Goal: Information Seeking & Learning: Learn about a topic

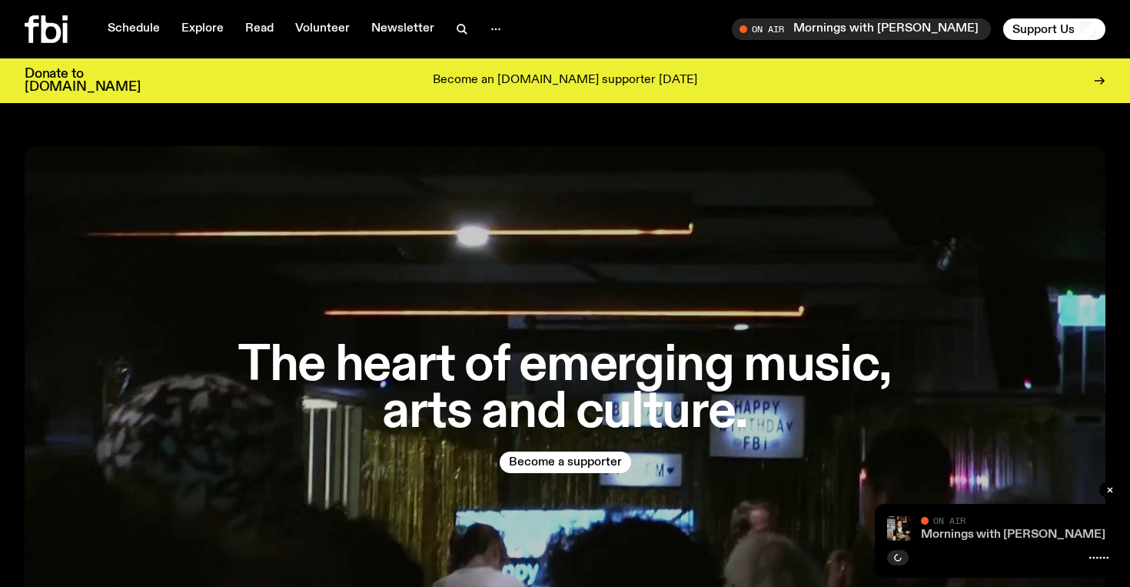
click at [944, 535] on link "Mornings with [PERSON_NAME]" at bounding box center [1013, 534] width 185 height 12
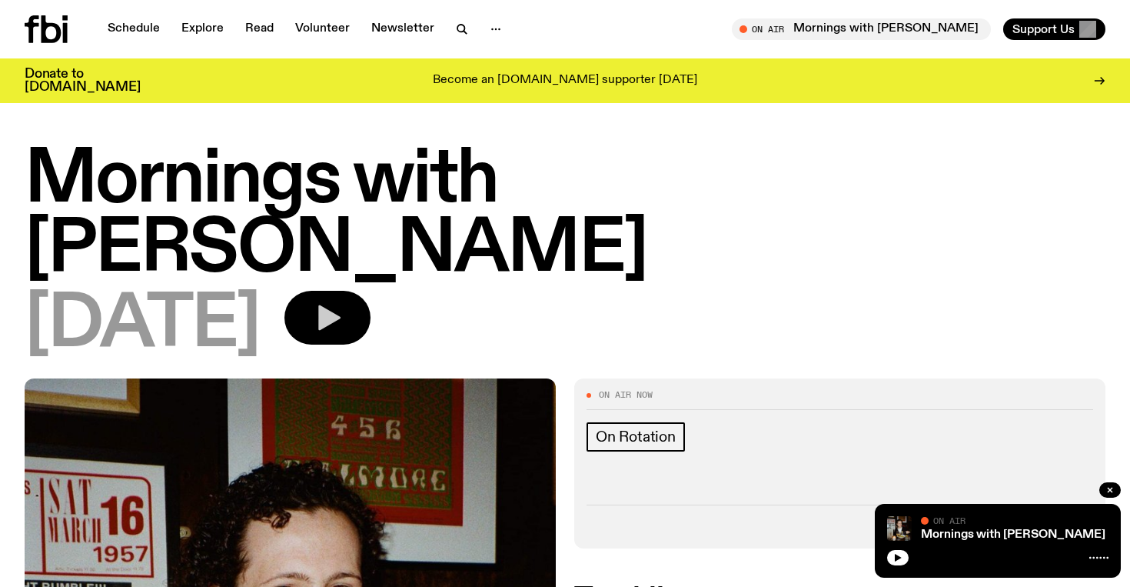
click at [343, 302] on icon "button" at bounding box center [327, 317] width 31 height 31
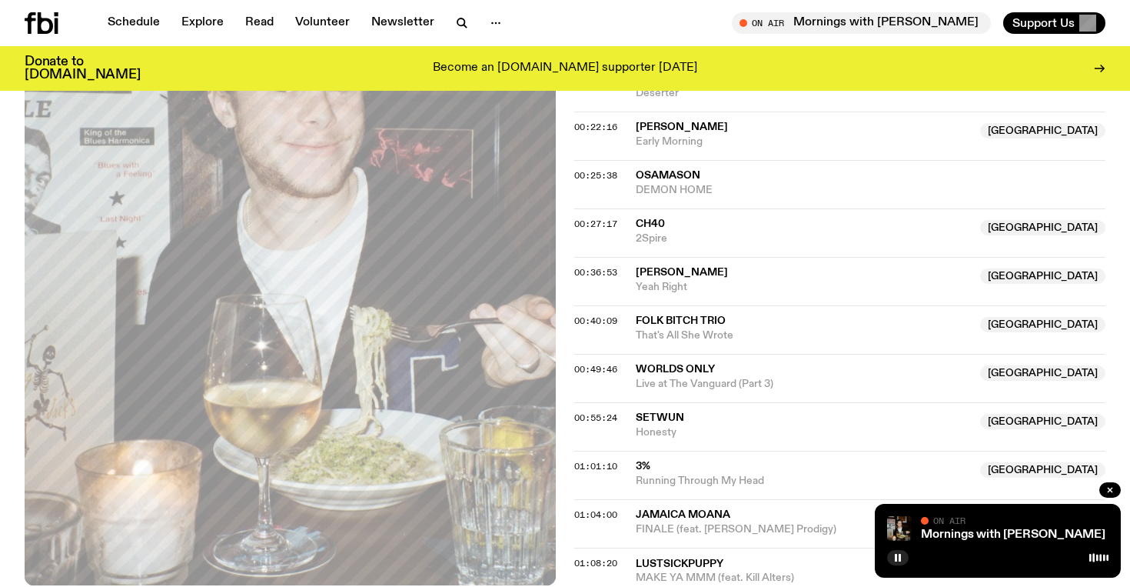
scroll to position [790, 0]
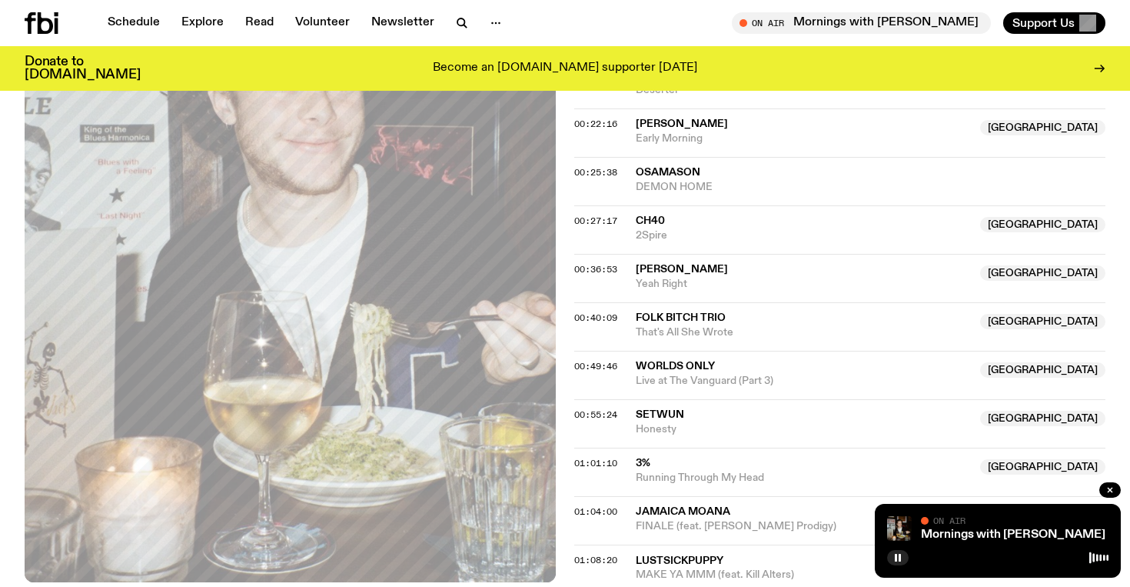
click at [394, 561] on div "On Air Now On Rotation Tracklist More Episodes Tracklist 00:02:49 Amaarae Girli…" at bounding box center [565, 116] width 1130 height 1080
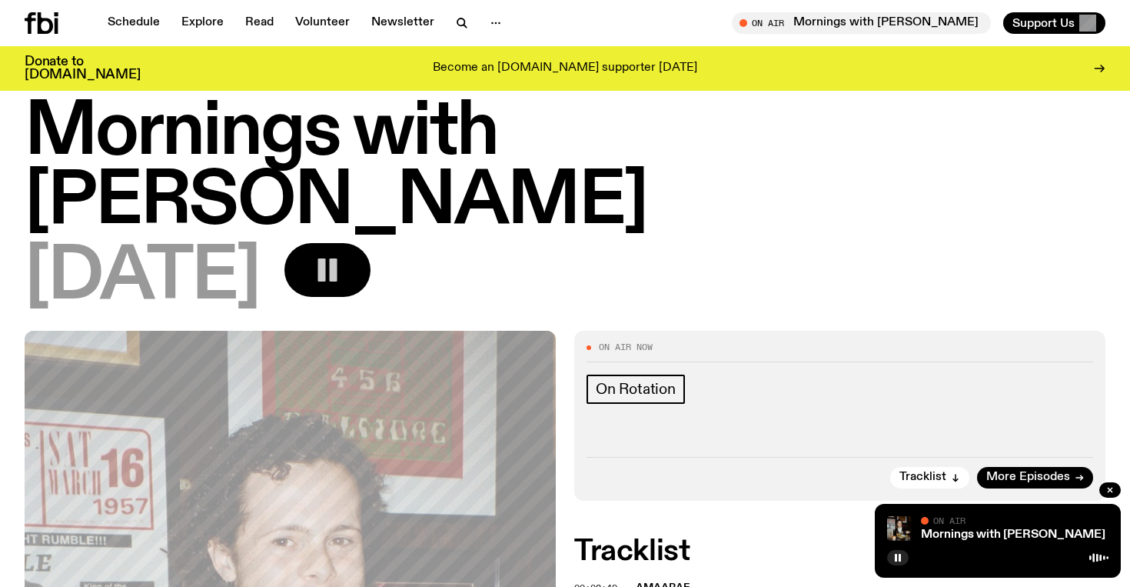
scroll to position [0, 0]
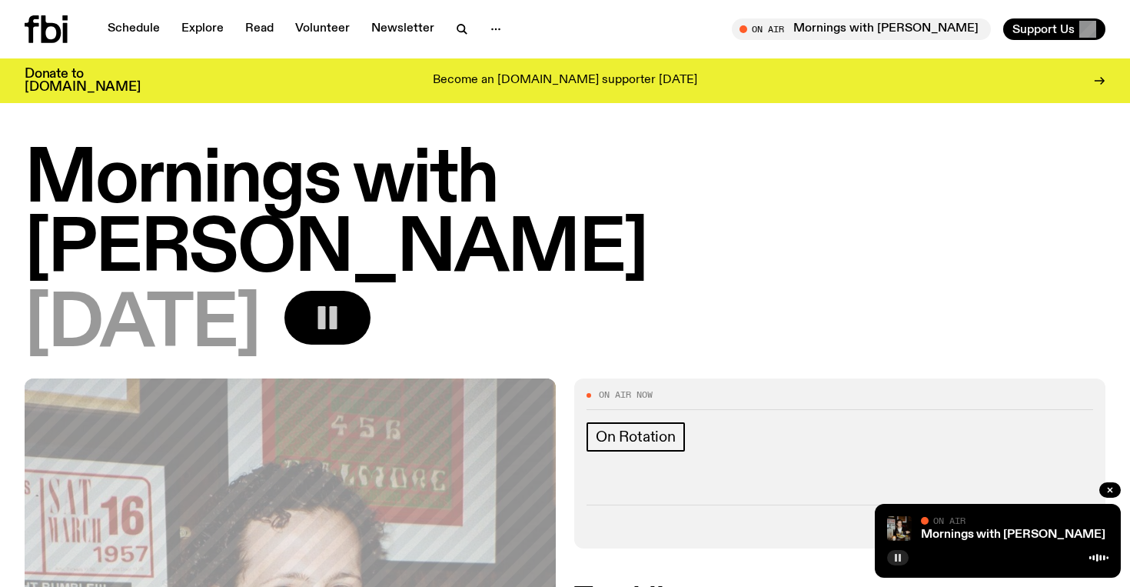
click at [901, 558] on icon "button" at bounding box center [898, 557] width 9 height 9
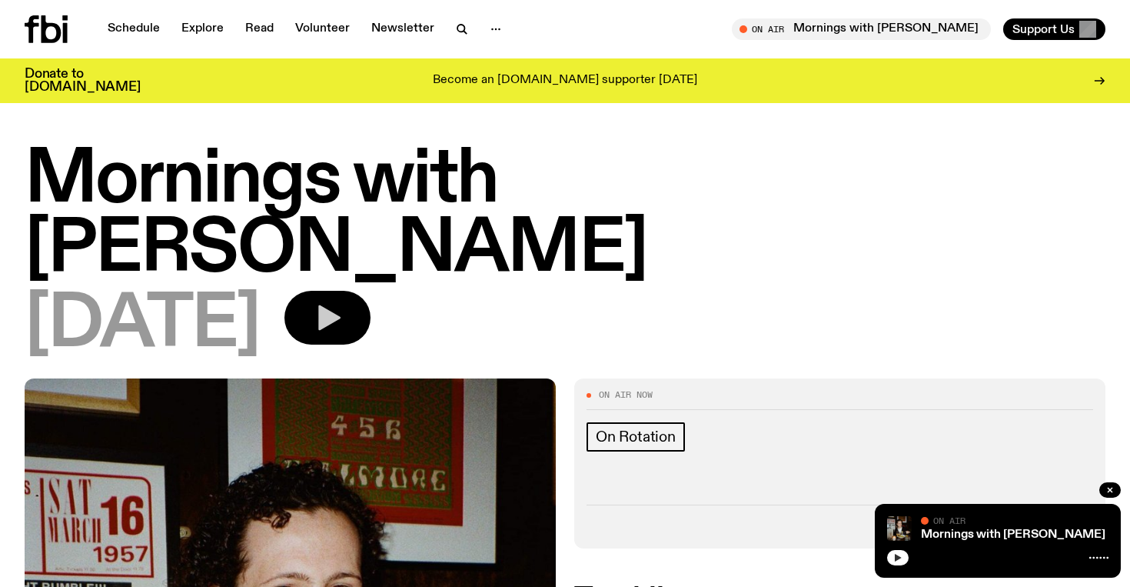
click at [341, 305] on icon "button" at bounding box center [329, 317] width 22 height 25
